Goal: Obtain resource: Download file/media

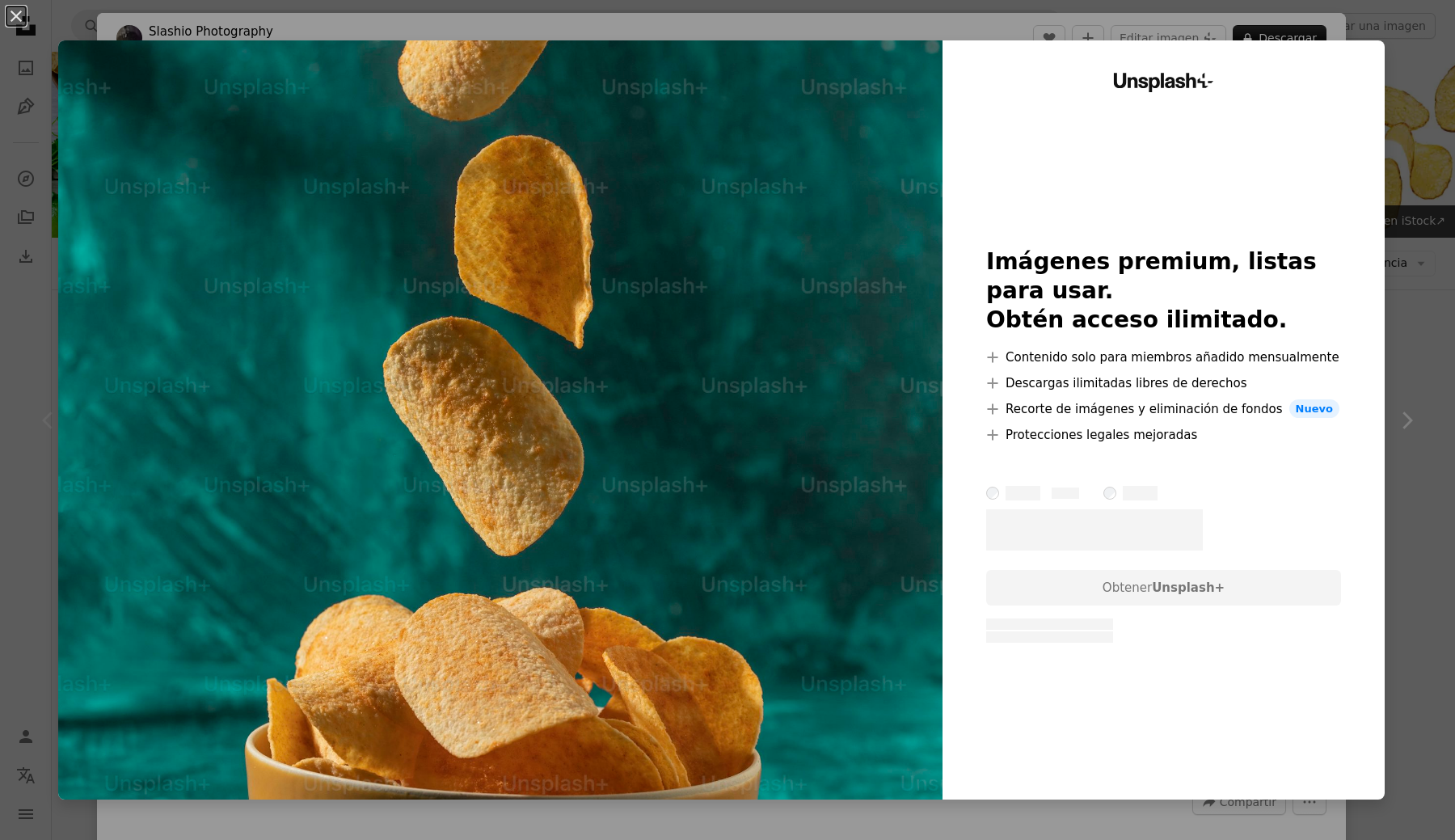
scroll to position [181, 0]
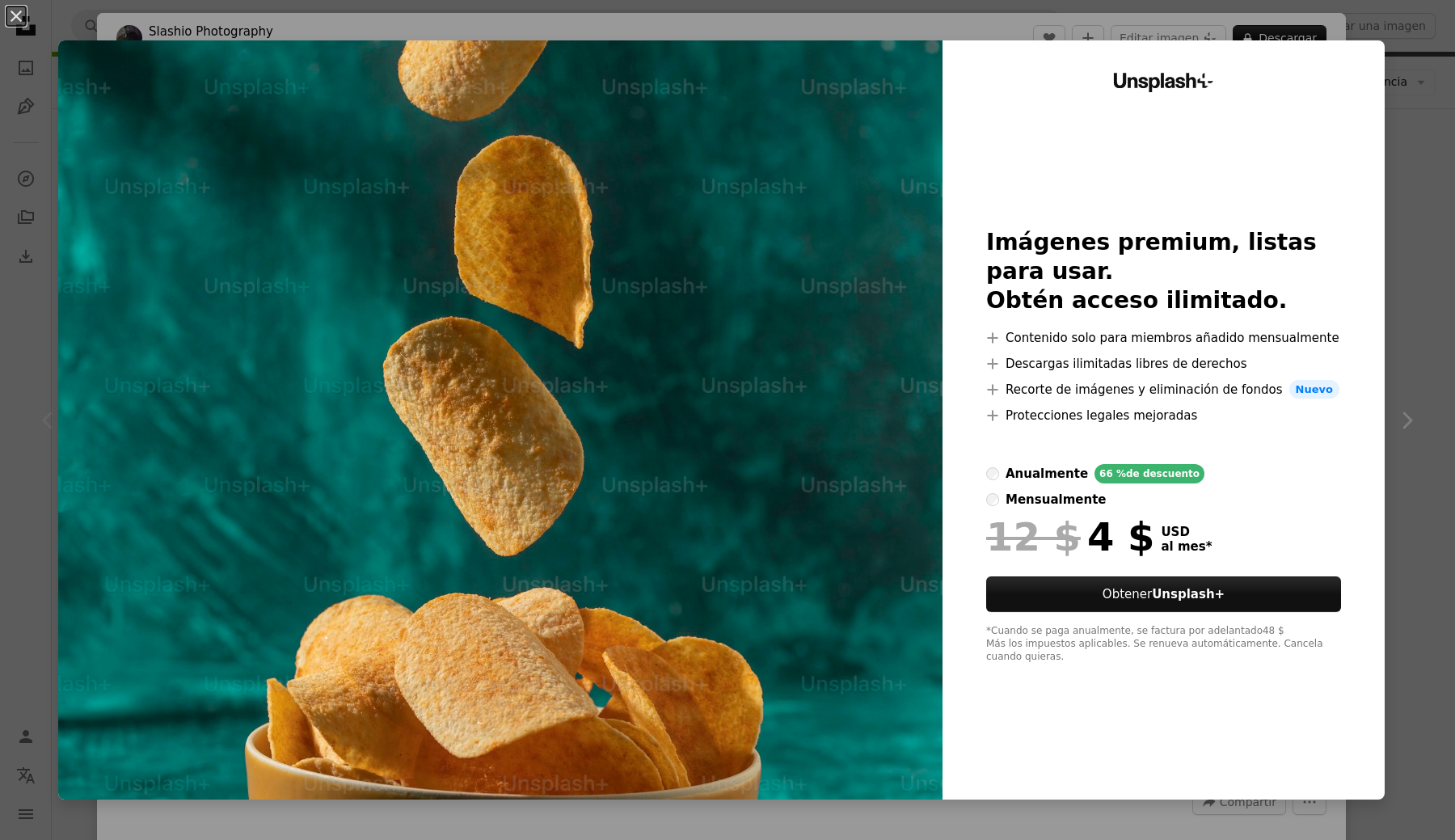
click at [1385, 198] on div "Unsplash+ Imágenes premium, listas para usar. Obtén acceso ilimitado. A plus si…" at bounding box center [1164, 420] width 442 height 759
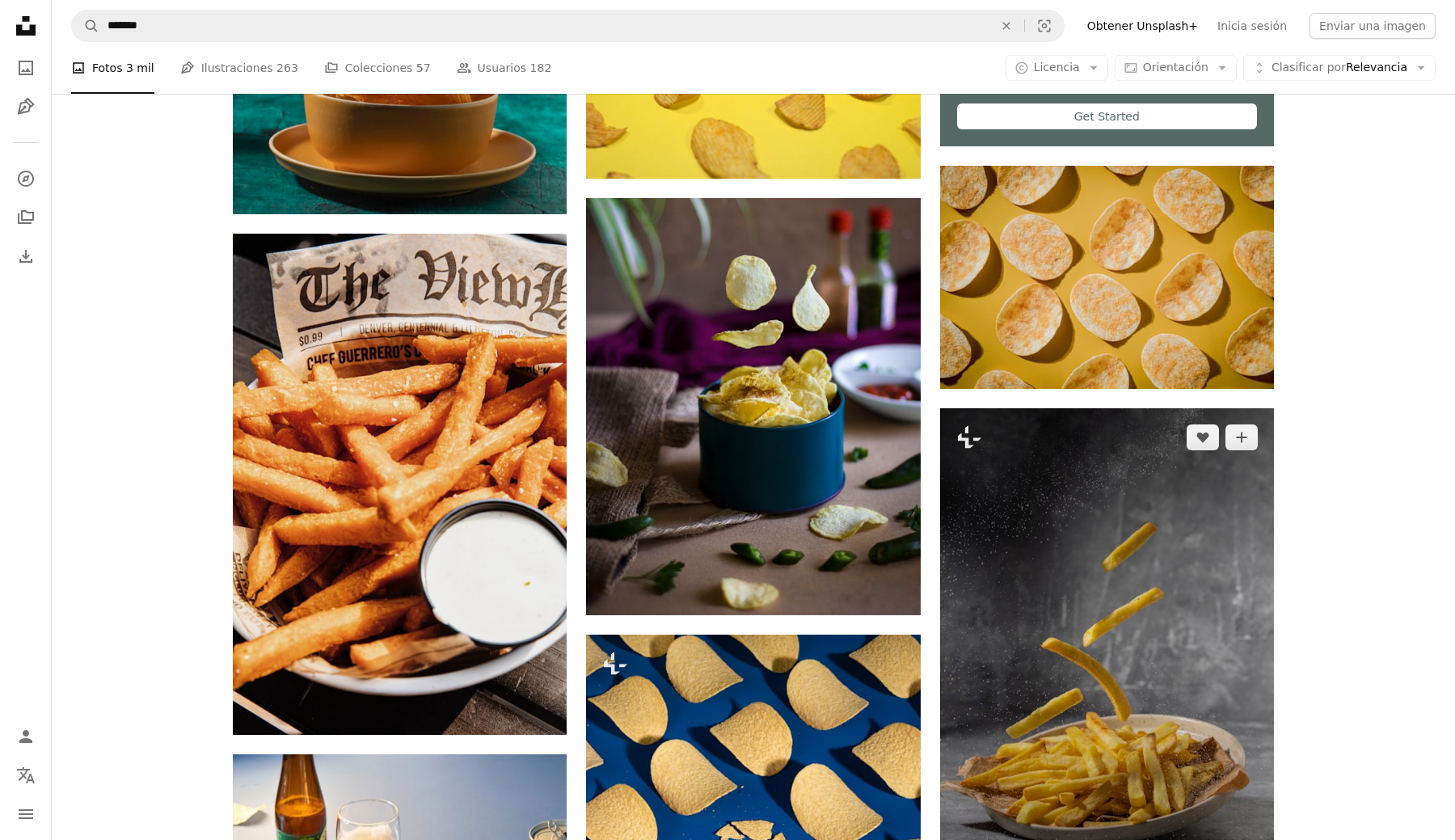
scroll to position [716, 0]
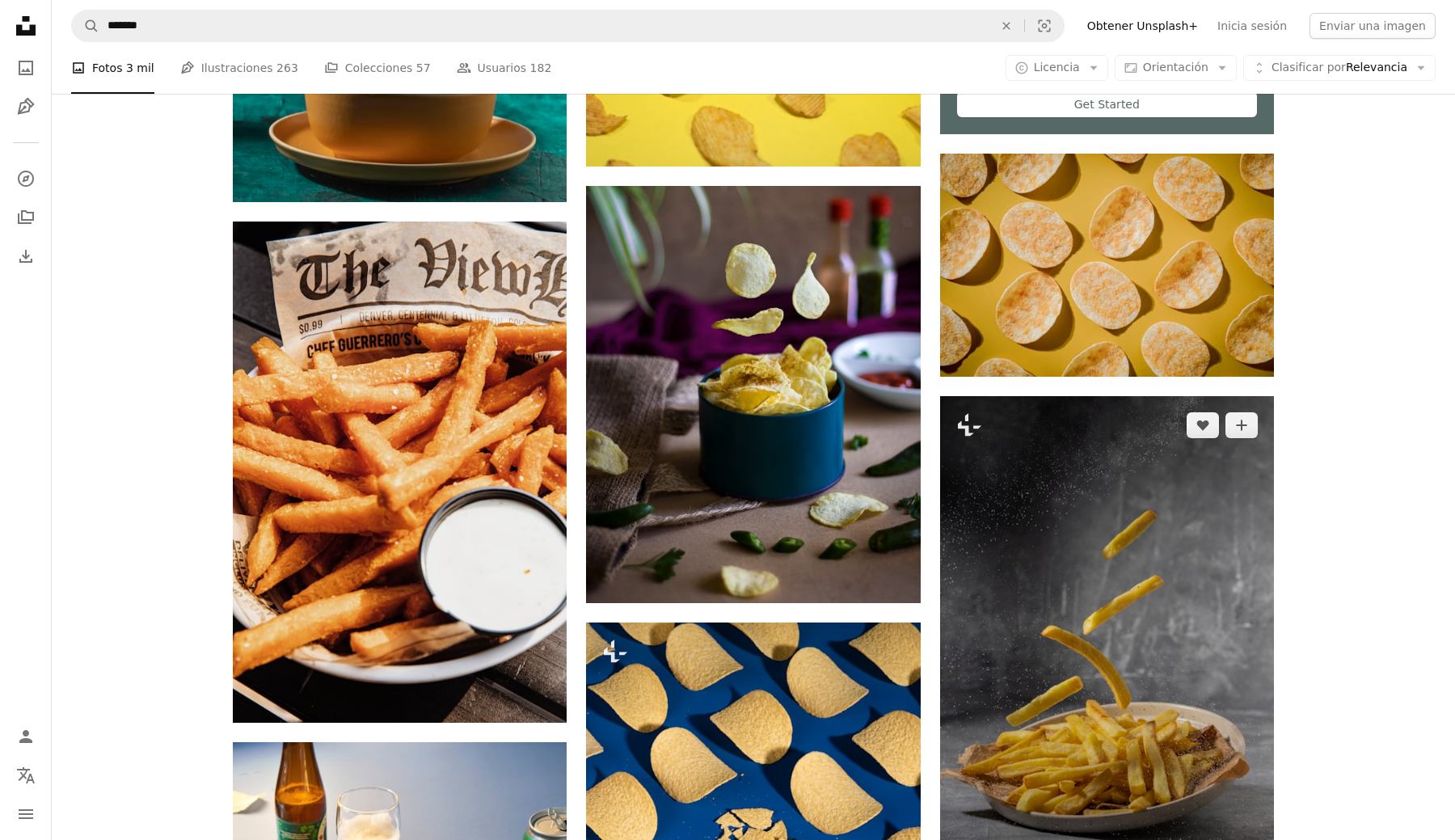
click at [1067, 709] on img at bounding box center [1107, 647] width 334 height 501
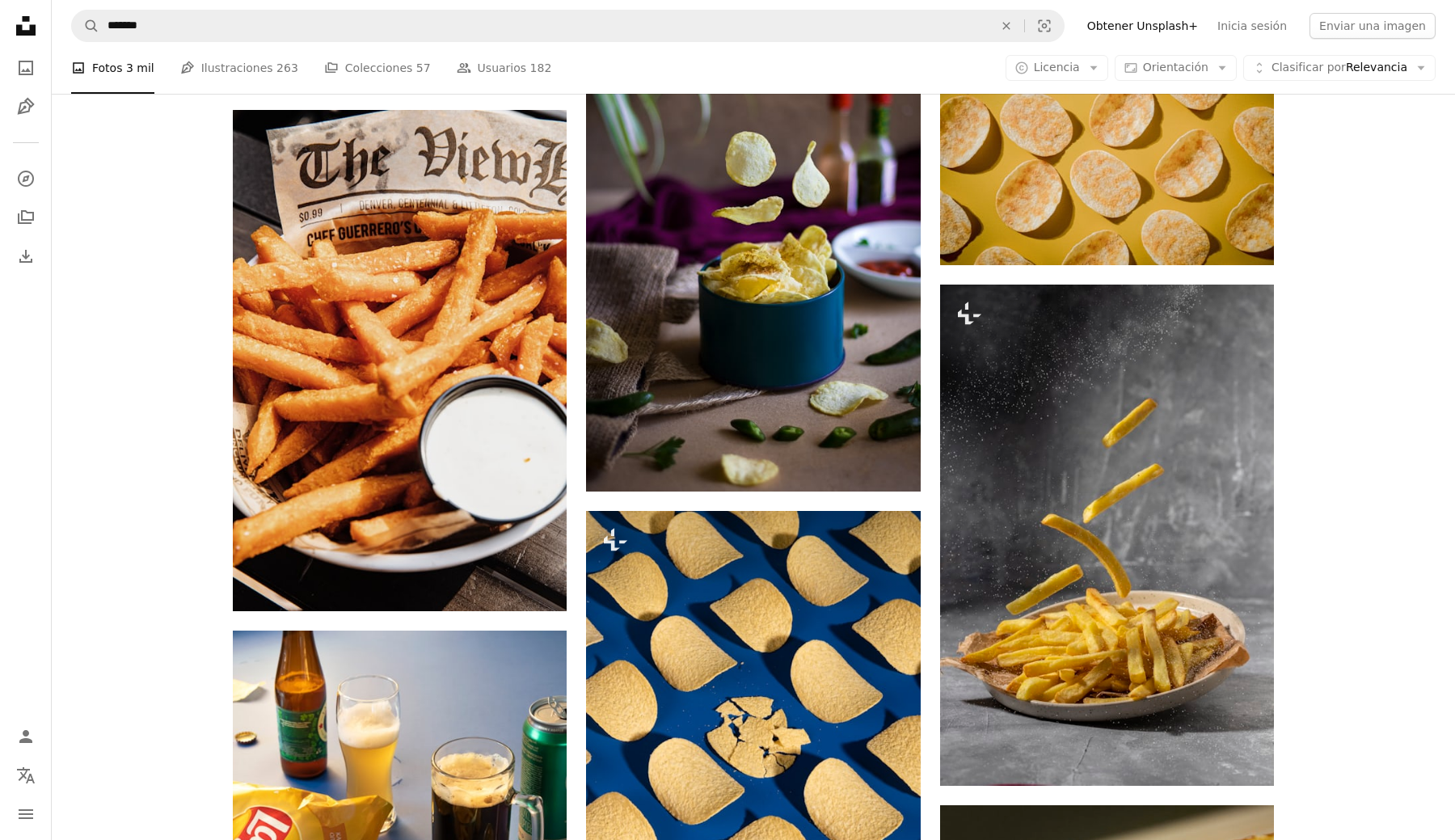
scroll to position [832, 0]
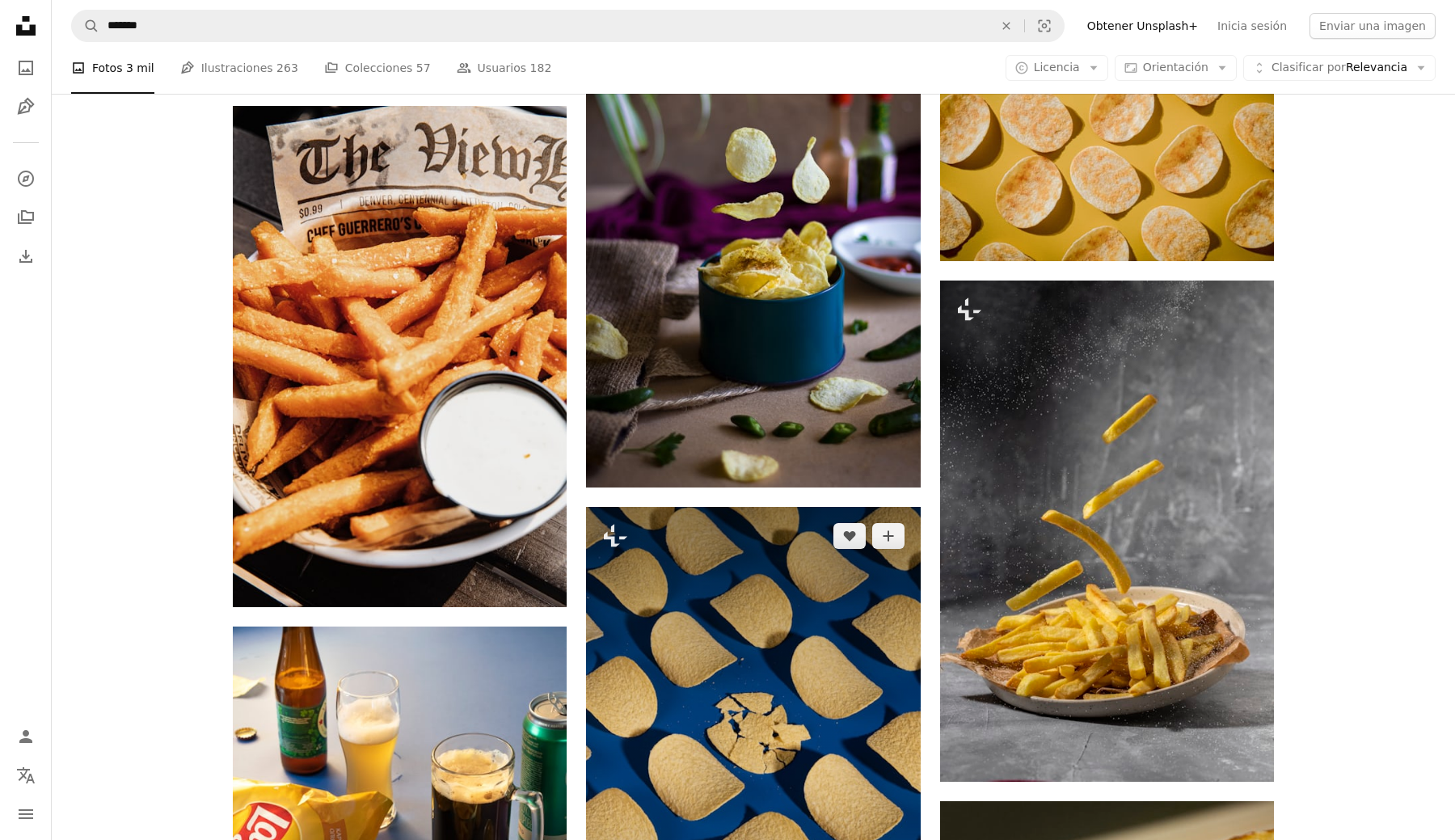
click at [834, 706] on img at bounding box center [753, 758] width 334 height 501
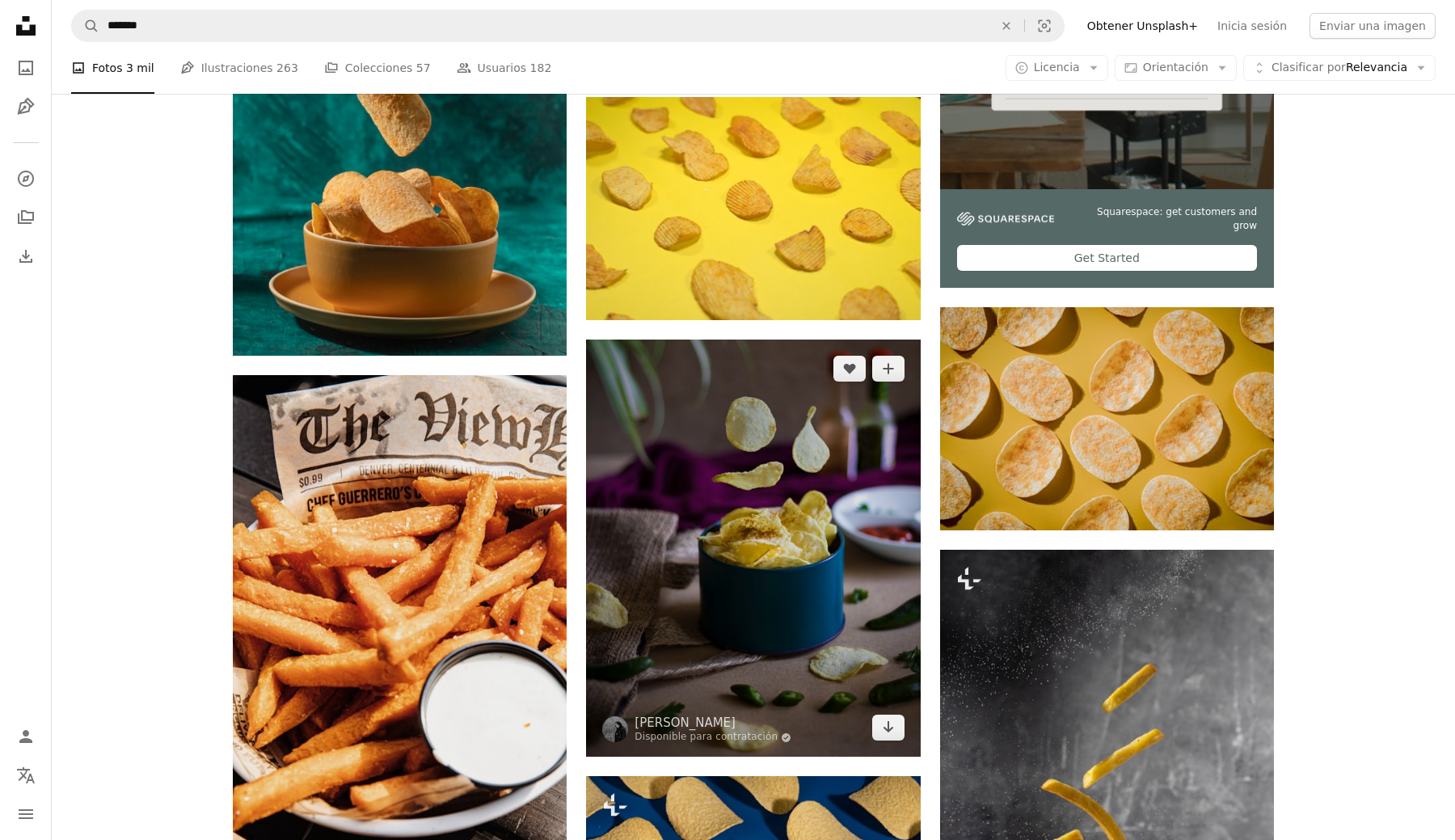
scroll to position [265, 0]
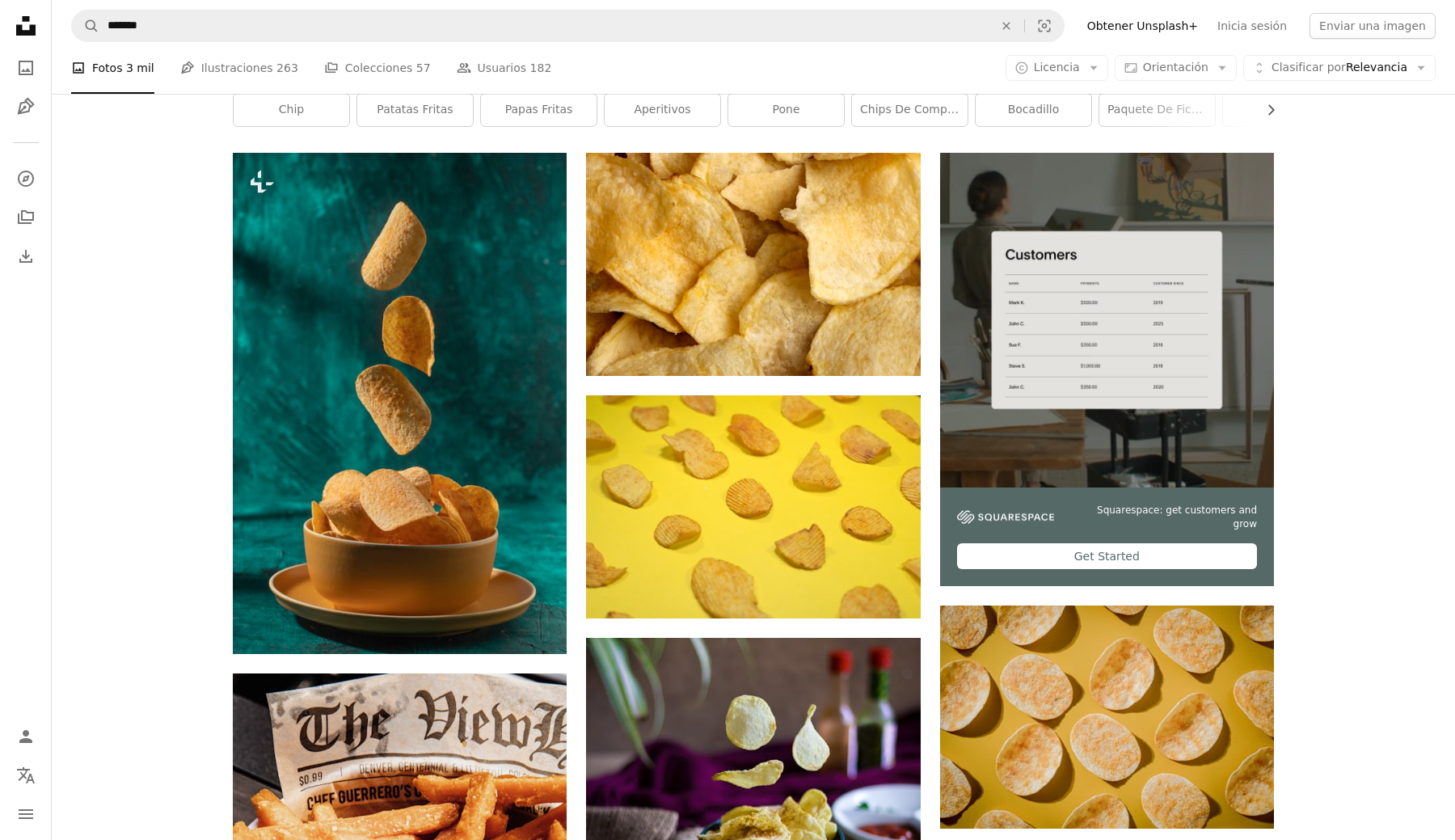
click at [1054, 55] on div "A photo Fotos 3 mil Pen Tool Ilustraciones 263 A stack of folders Colecciones 5…" at bounding box center [753, 68] width 1365 height 52
click at [1054, 78] on button "A copyright icon © Licencia Arrow down" at bounding box center [1057, 68] width 103 height 26
click at [1085, 188] on span "Gratuita" at bounding box center [1099, 196] width 99 height 16
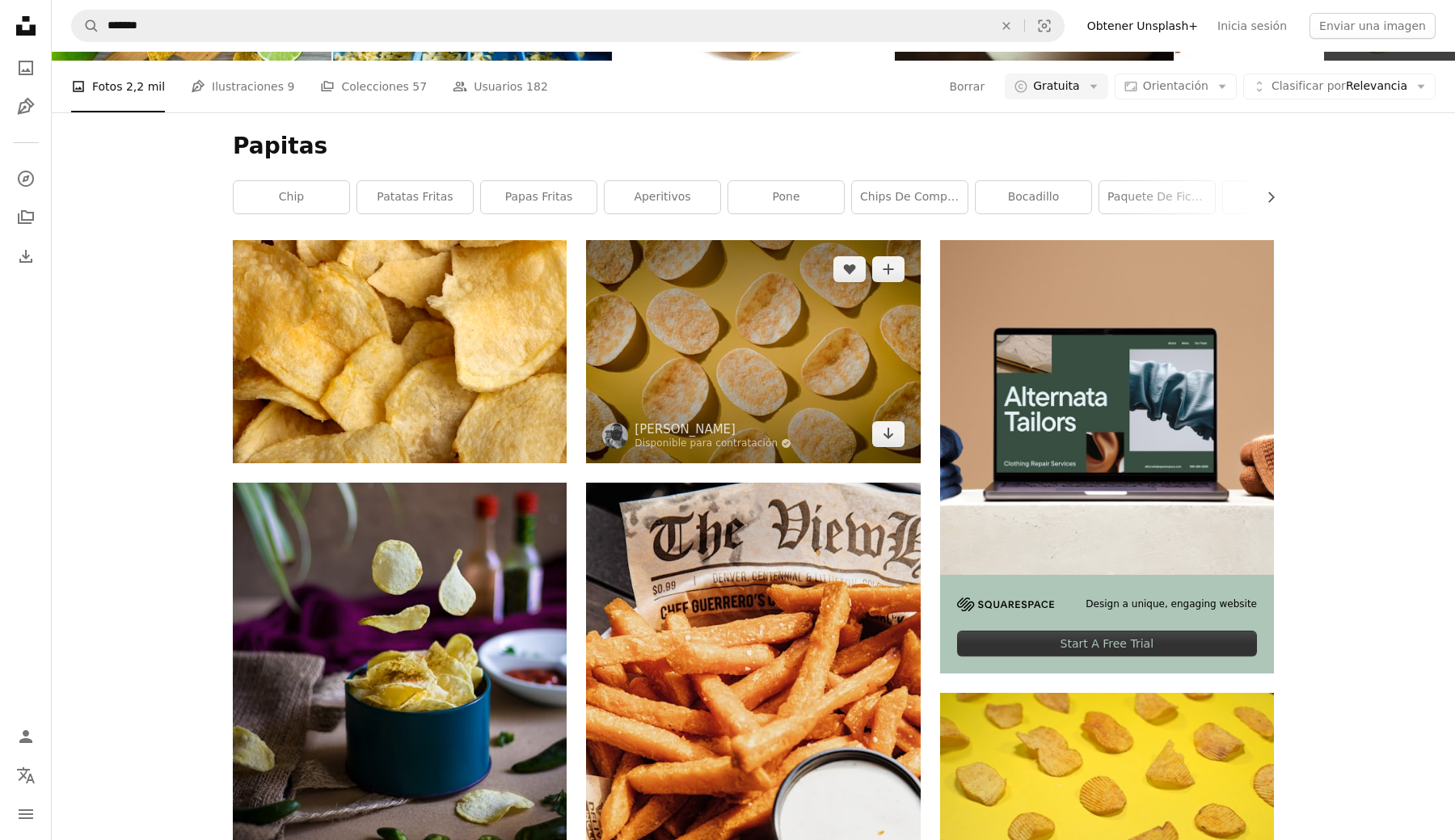
scroll to position [180, 0]
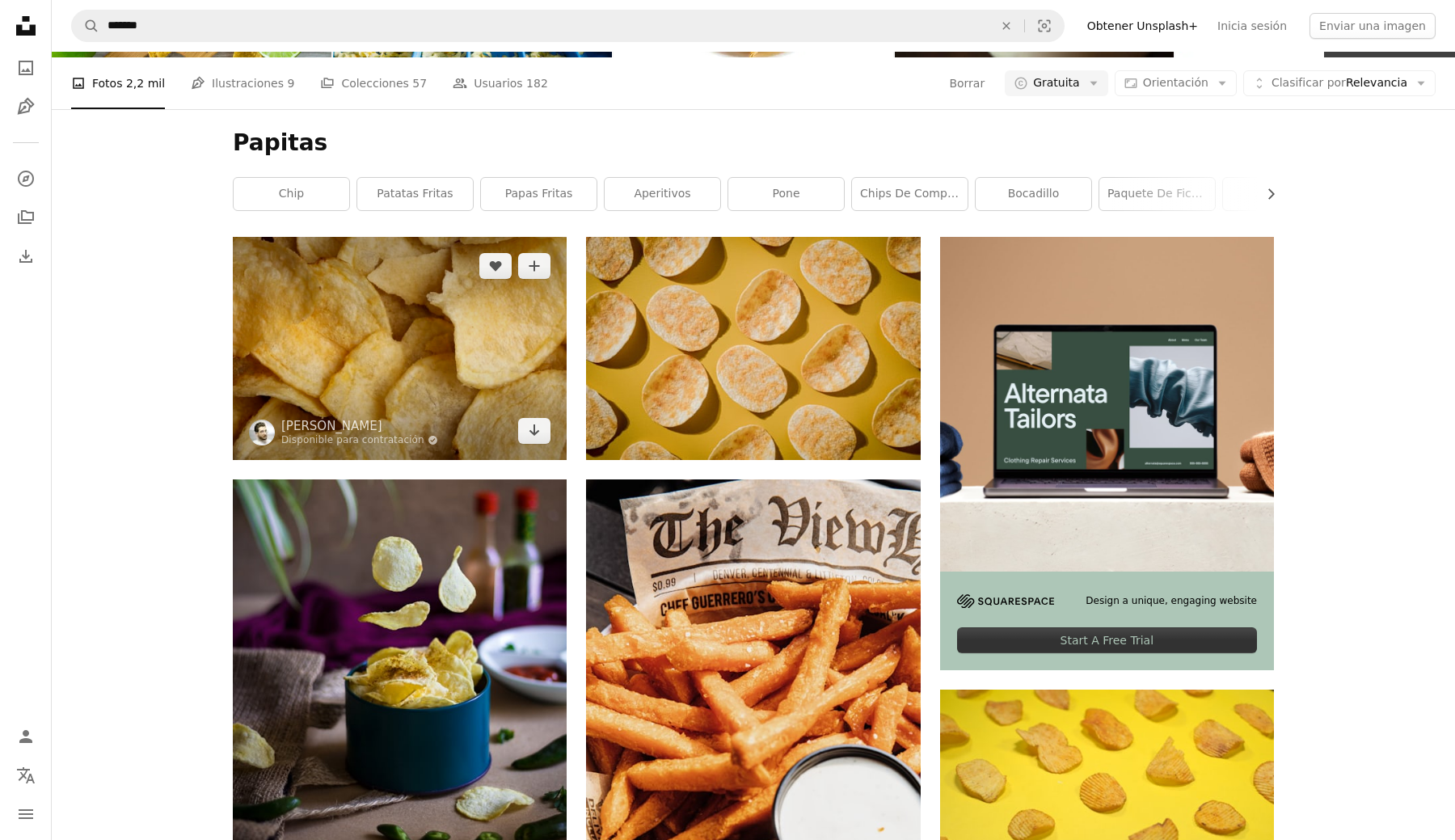
click at [445, 309] on img at bounding box center [400, 348] width 334 height 222
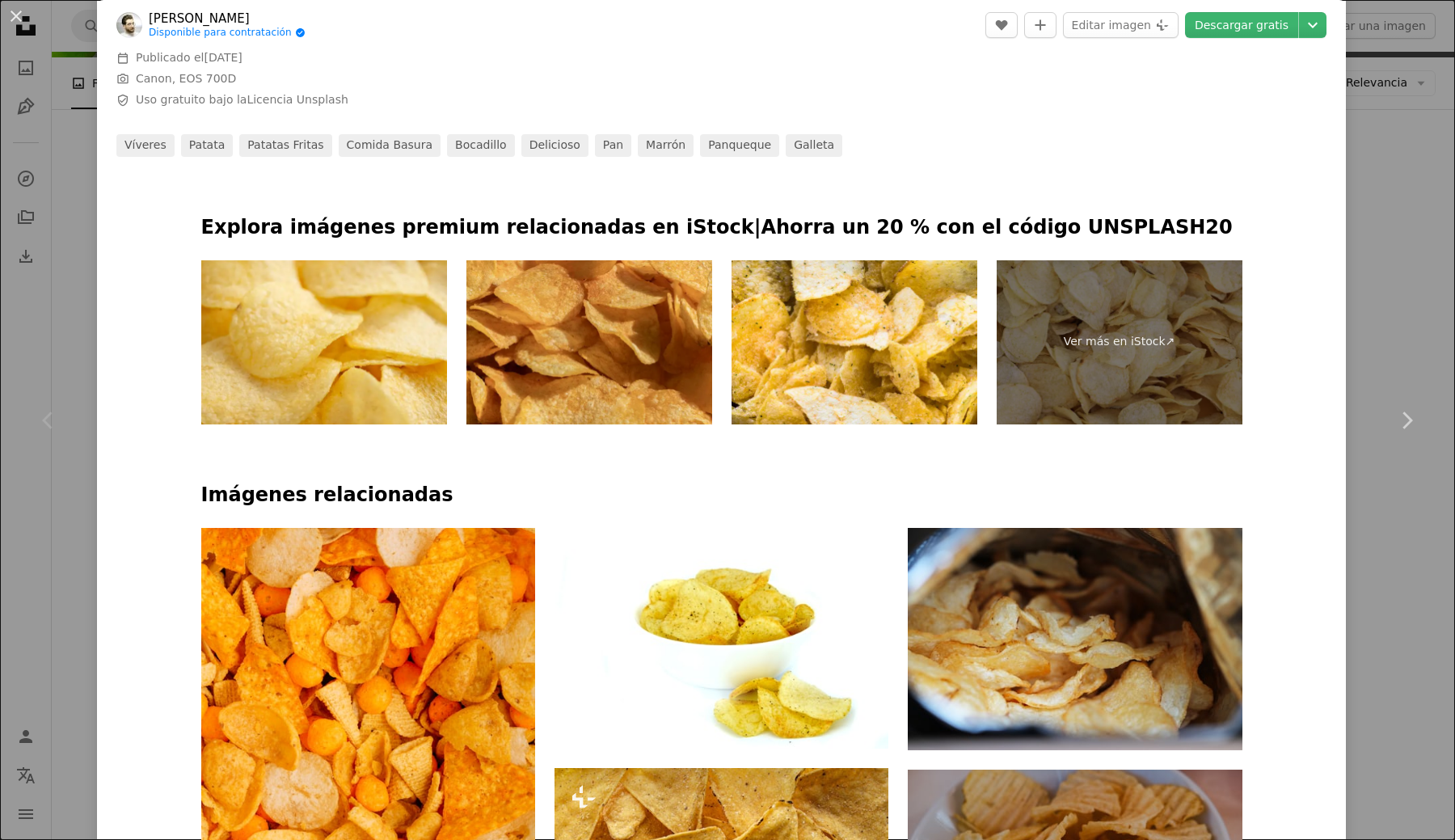
scroll to position [798, 0]
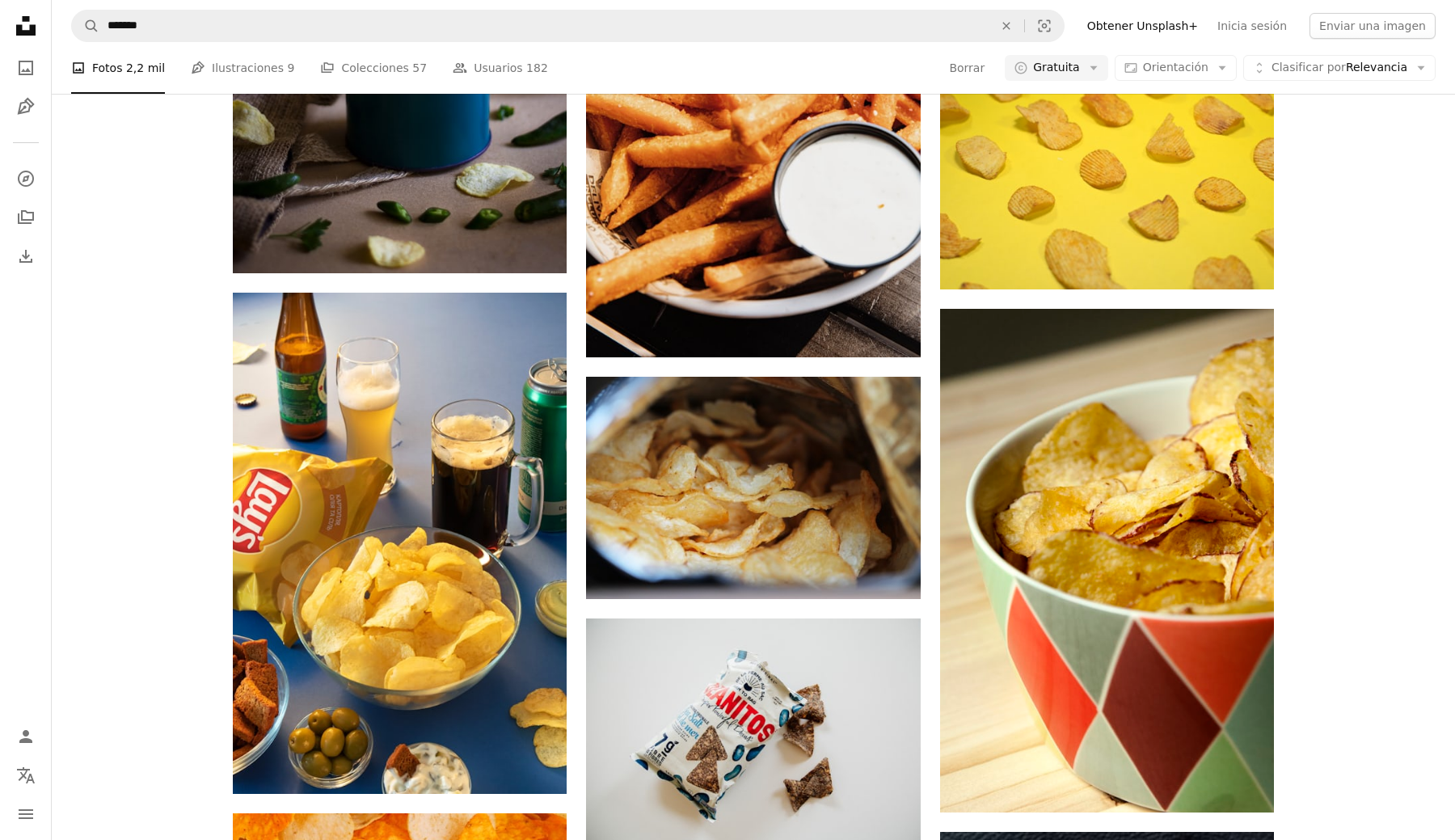
scroll to position [726, 0]
